Goal: Transaction & Acquisition: Purchase product/service

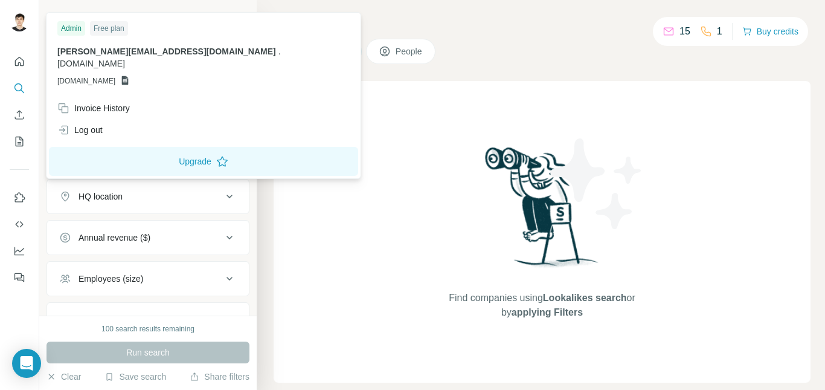
click at [13, 27] on img at bounding box center [19, 21] width 19 height 19
click at [22, 199] on icon "Use Surfe on LinkedIn" at bounding box center [20, 197] width 10 height 10
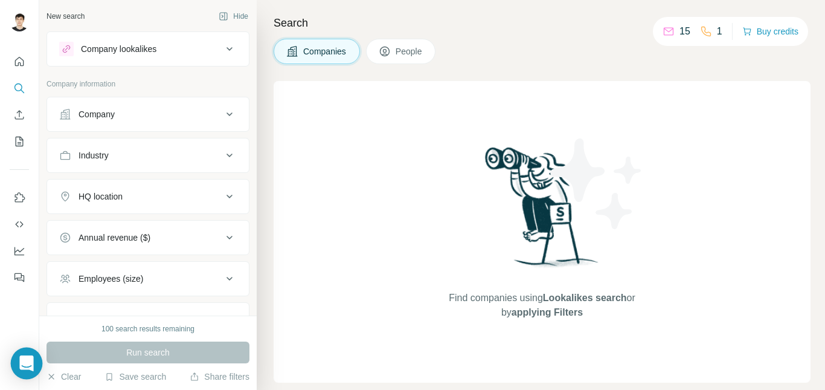
click at [18, 363] on div "Open Intercom Messenger" at bounding box center [27, 363] width 32 height 32
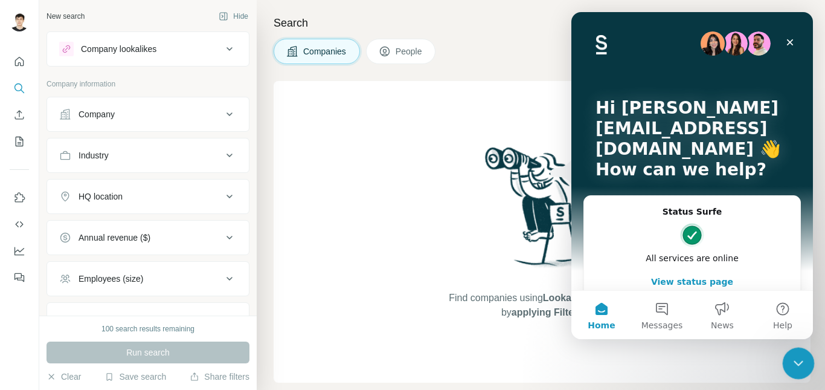
click at [799, 367] on icon "Close Intercom Messenger" at bounding box center [796, 361] width 14 height 14
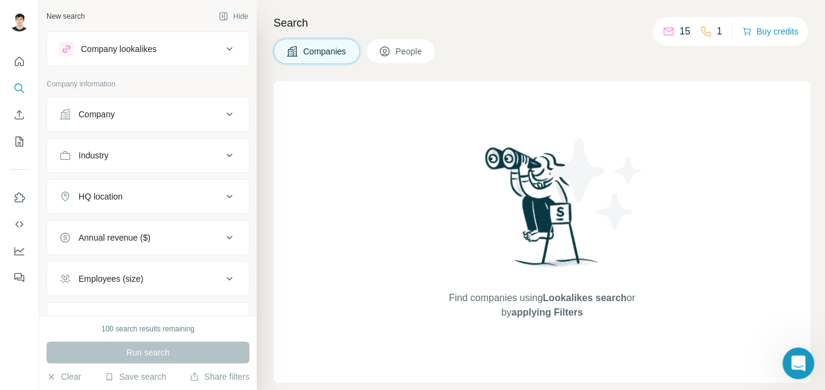
click at [804, 367] on div "Open Intercom Messenger" at bounding box center [797, 361] width 40 height 40
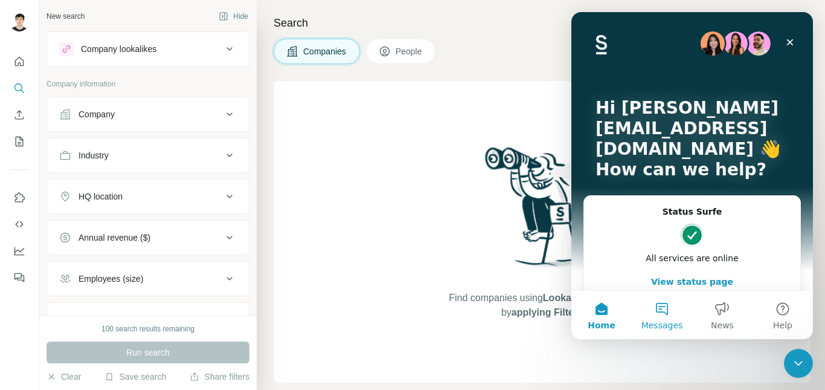
click at [660, 318] on button "Messages" at bounding box center [662, 315] width 60 height 48
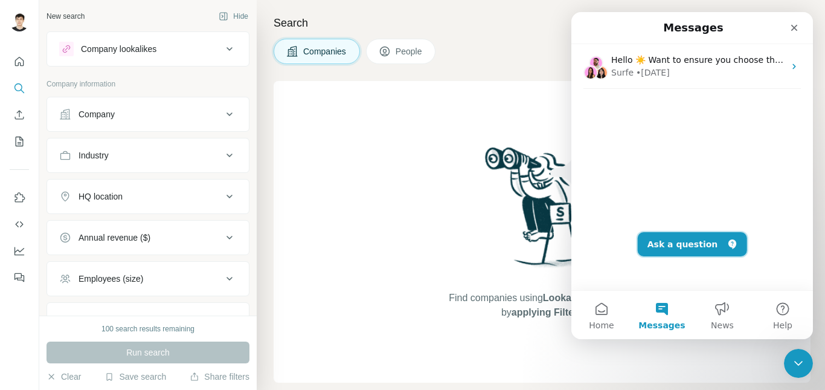
click at [729, 248] on button "Ask a question" at bounding box center [692, 244] width 109 height 24
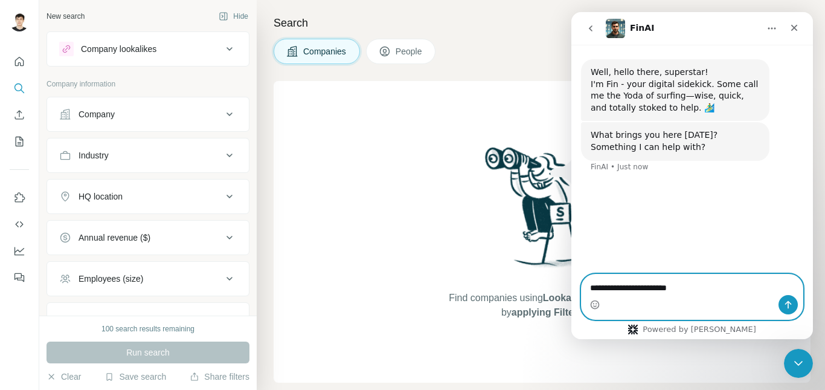
click at [694, 285] on textarea "**********" at bounding box center [692, 284] width 221 height 21
type textarea "**********"
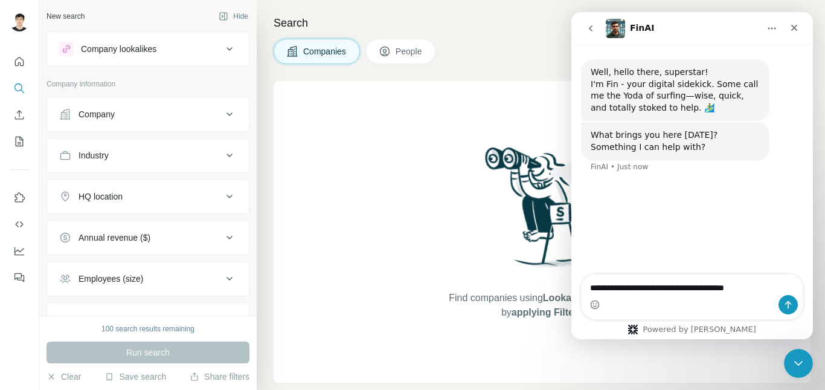
click at [678, 222] on div "Well, hello there, superstar! I'm Fin - your digital sidekick. Some call me the…" at bounding box center [692, 160] width 242 height 231
click at [19, 199] on icon "Use Surfe on LinkedIn" at bounding box center [19, 197] width 12 height 12
click at [794, 31] on icon "Close" at bounding box center [794, 28] width 10 height 10
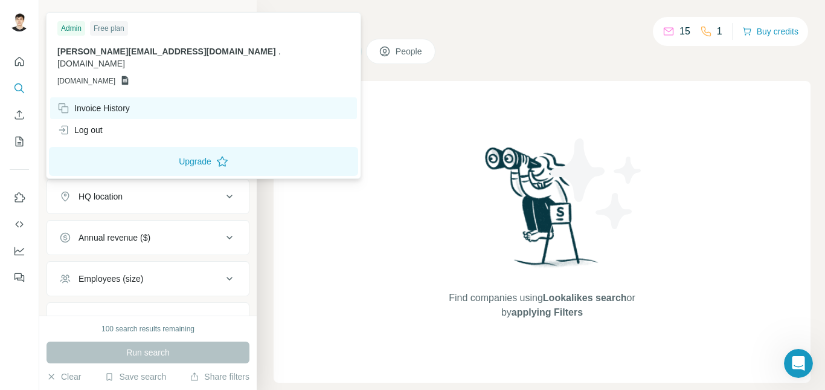
click at [89, 102] on div "Invoice History" at bounding box center [93, 108] width 72 height 12
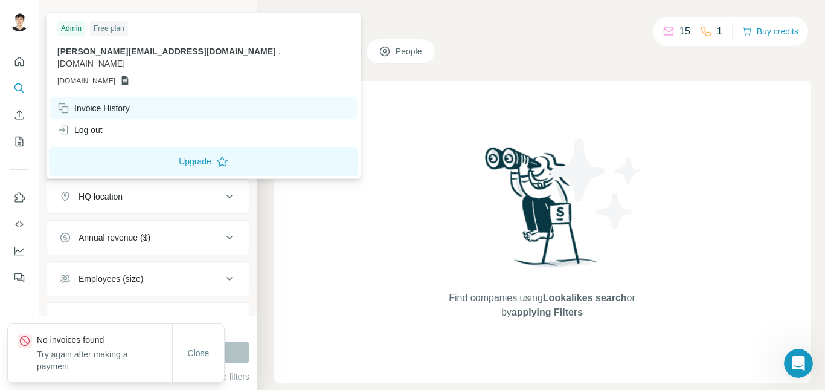
click at [88, 102] on div "Invoice History" at bounding box center [93, 108] width 72 height 12
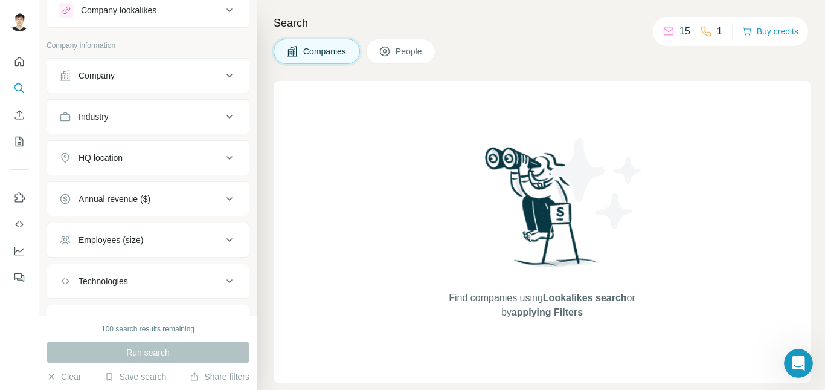
scroll to position [97, 0]
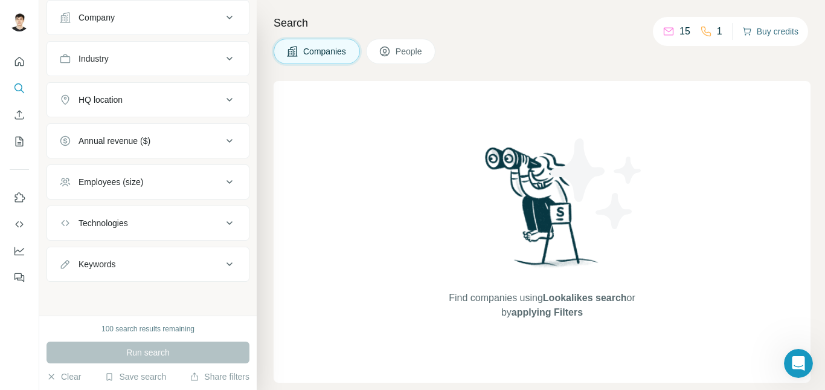
click at [776, 33] on button "Buy credits" at bounding box center [770, 31] width 56 height 17
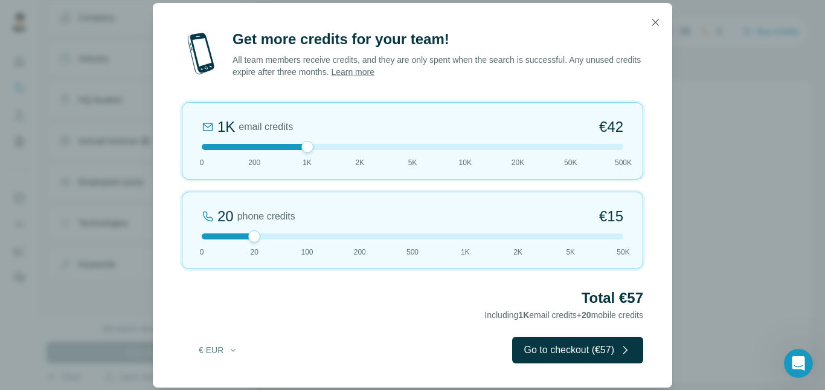
drag, startPoint x: 251, startPoint y: 143, endPoint x: 312, endPoint y: 129, distance: 63.2
click at [312, 129] on div "1K email credits €42 0 200 1K 2K 5K 10K 20K 50K 500K" at bounding box center [412, 140] width 461 height 77
click at [221, 347] on button "€ EUR" at bounding box center [218, 350] width 56 height 22
drag, startPoint x: 214, startPoint y: 376, endPoint x: 222, endPoint y: 376, distance: 7.2
click at [219, 376] on div "$ USD" at bounding box center [242, 377] width 101 height 12
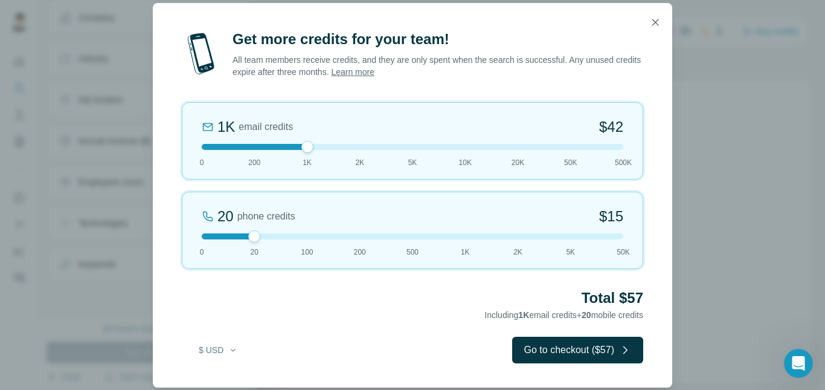
drag, startPoint x: 211, startPoint y: 382, endPoint x: 212, endPoint y: 371, distance: 11.5
click at [209, 383] on div "Get more credits for your team! All team members receive credits, and they are …" at bounding box center [412, 209] width 519 height 358
click at [219, 341] on button "$ USD" at bounding box center [218, 350] width 56 height 22
click at [310, 304] on h2 "Total $57" at bounding box center [412, 297] width 461 height 19
click at [614, 350] on button "Go to checkout ($57)" at bounding box center [577, 349] width 131 height 27
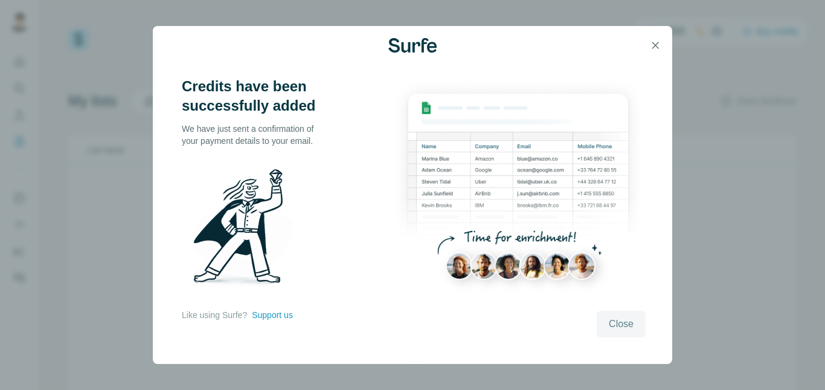
click at [624, 321] on span "Close" at bounding box center [621, 323] width 25 height 14
